Goal: Transaction & Acquisition: Purchase product/service

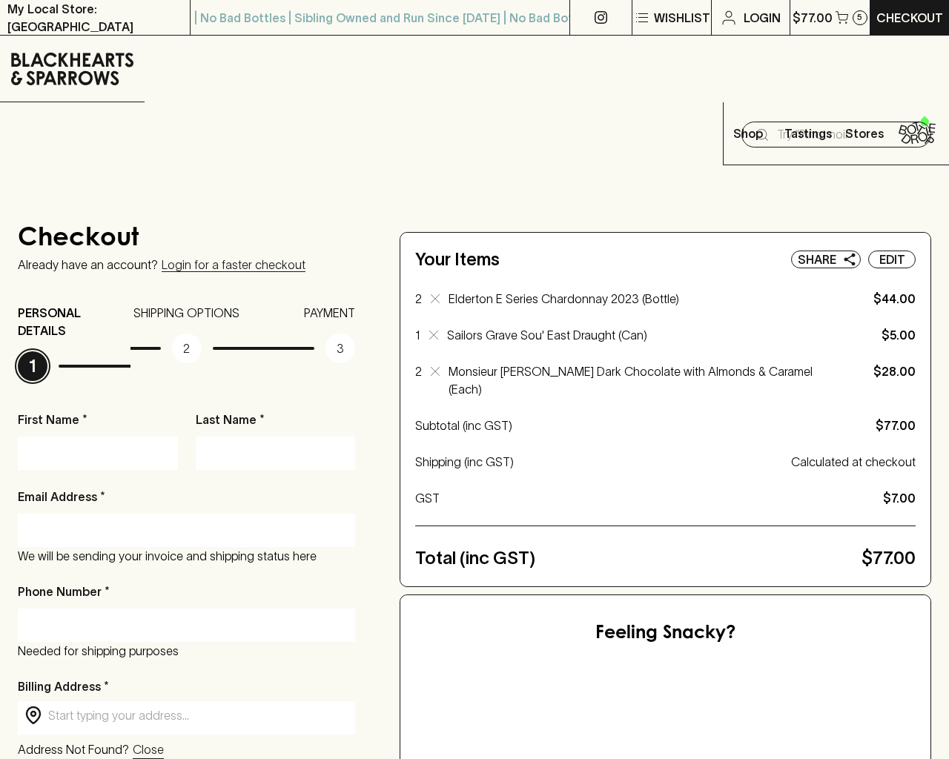
scroll to position [1491, 0]
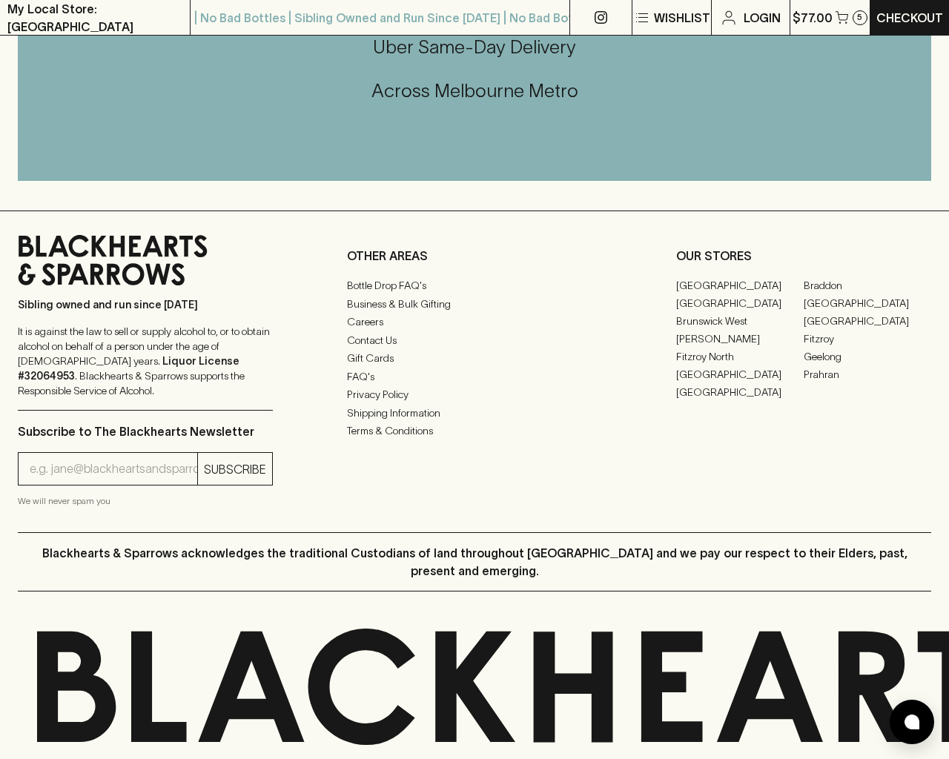
type input "[EMAIL_ADDRESS]"
type input "1"
type input "e"
type input "Elderton E Series Chardonnay 2023"
type input "xpkLoRel"
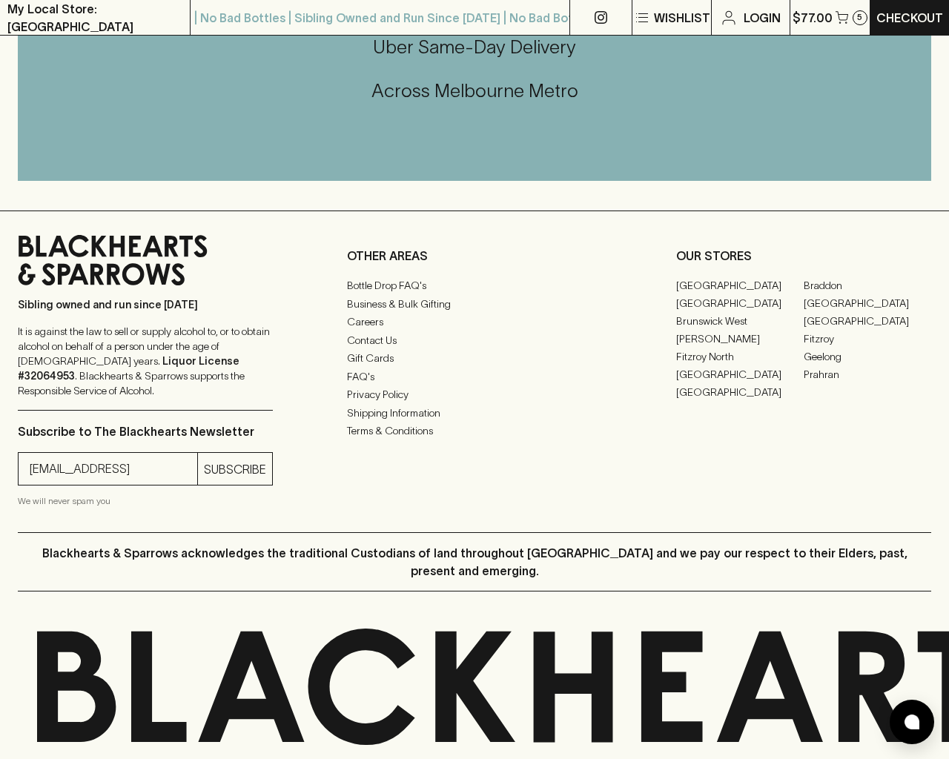
type input "xpkLoRel"
type input "[EMAIL_ADDRESS]"
type input "[PHONE_NUMBER]"
type input "e"
type input "[STREET_ADDRESS]"
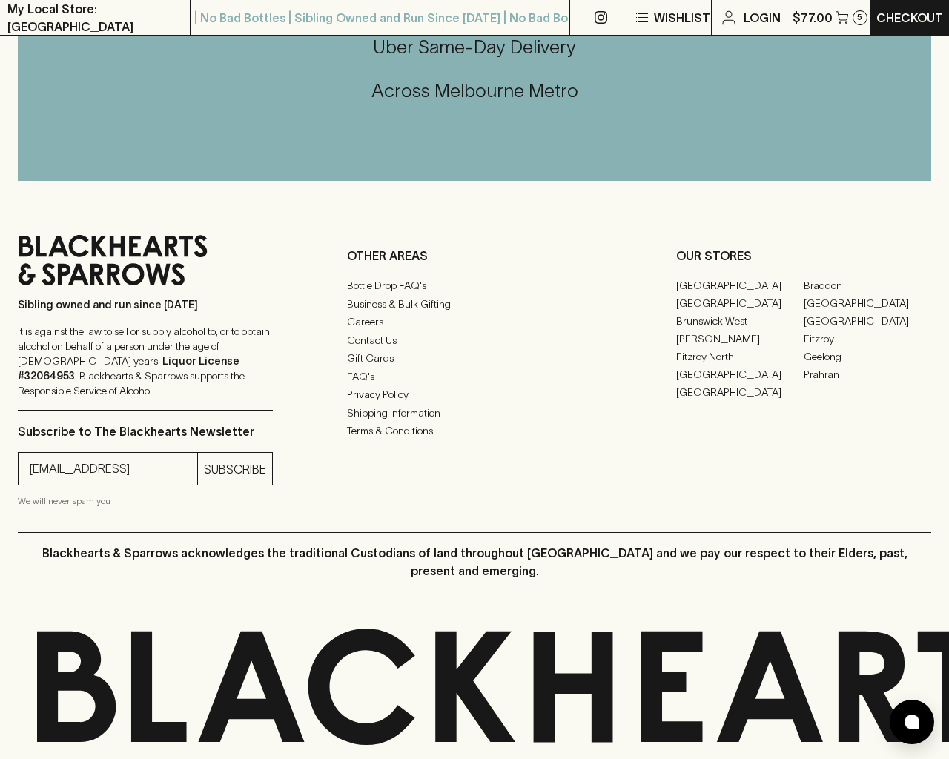
type input "[STREET_ADDRESS]"
type textarea "e"
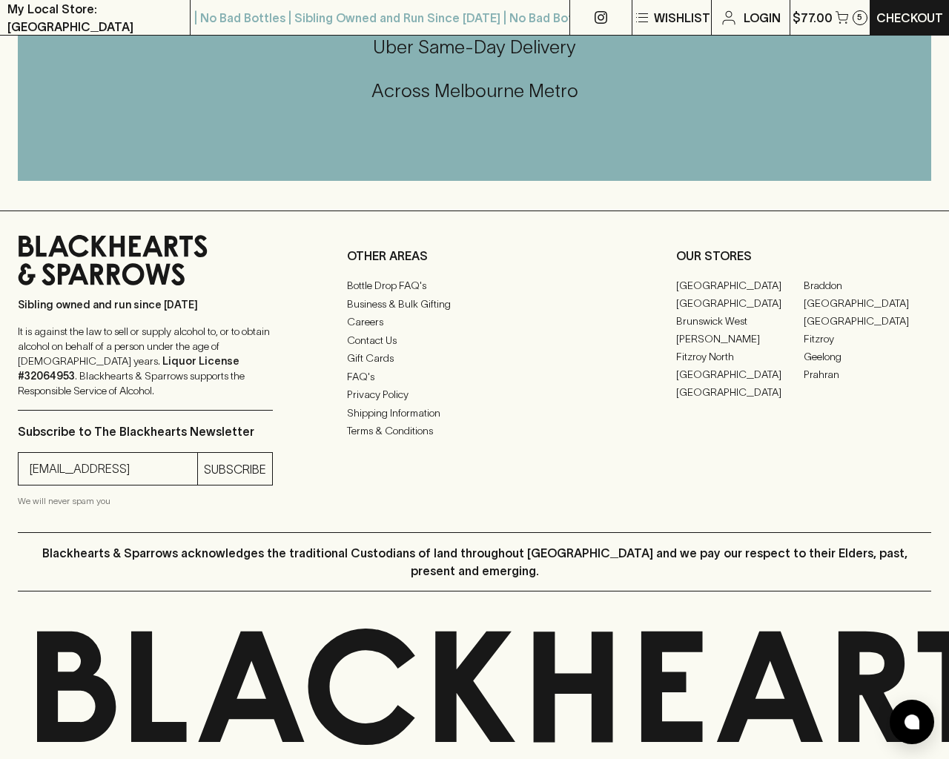
checkbox input "true"
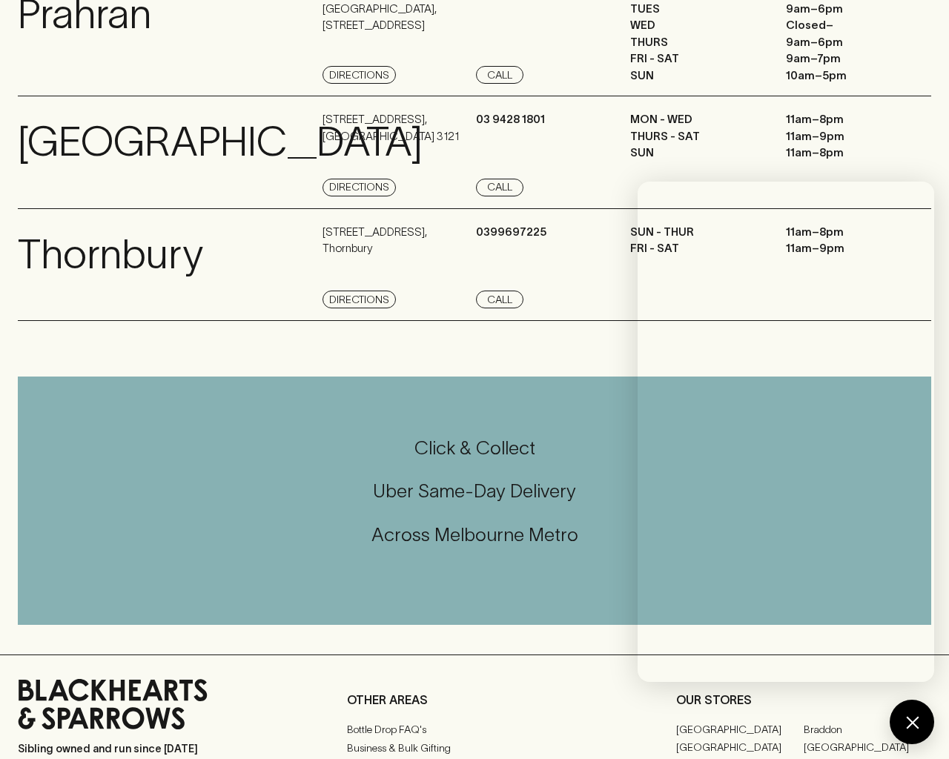
scroll to position [1991, 0]
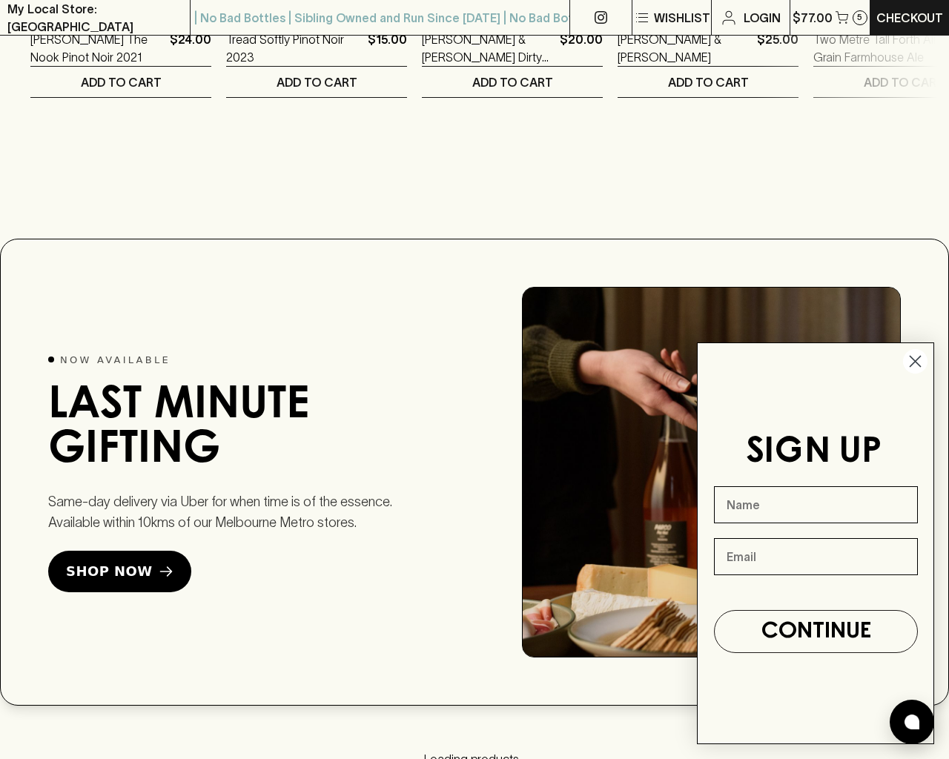
scroll to position [3161, 0]
